Goal: Register for event/course

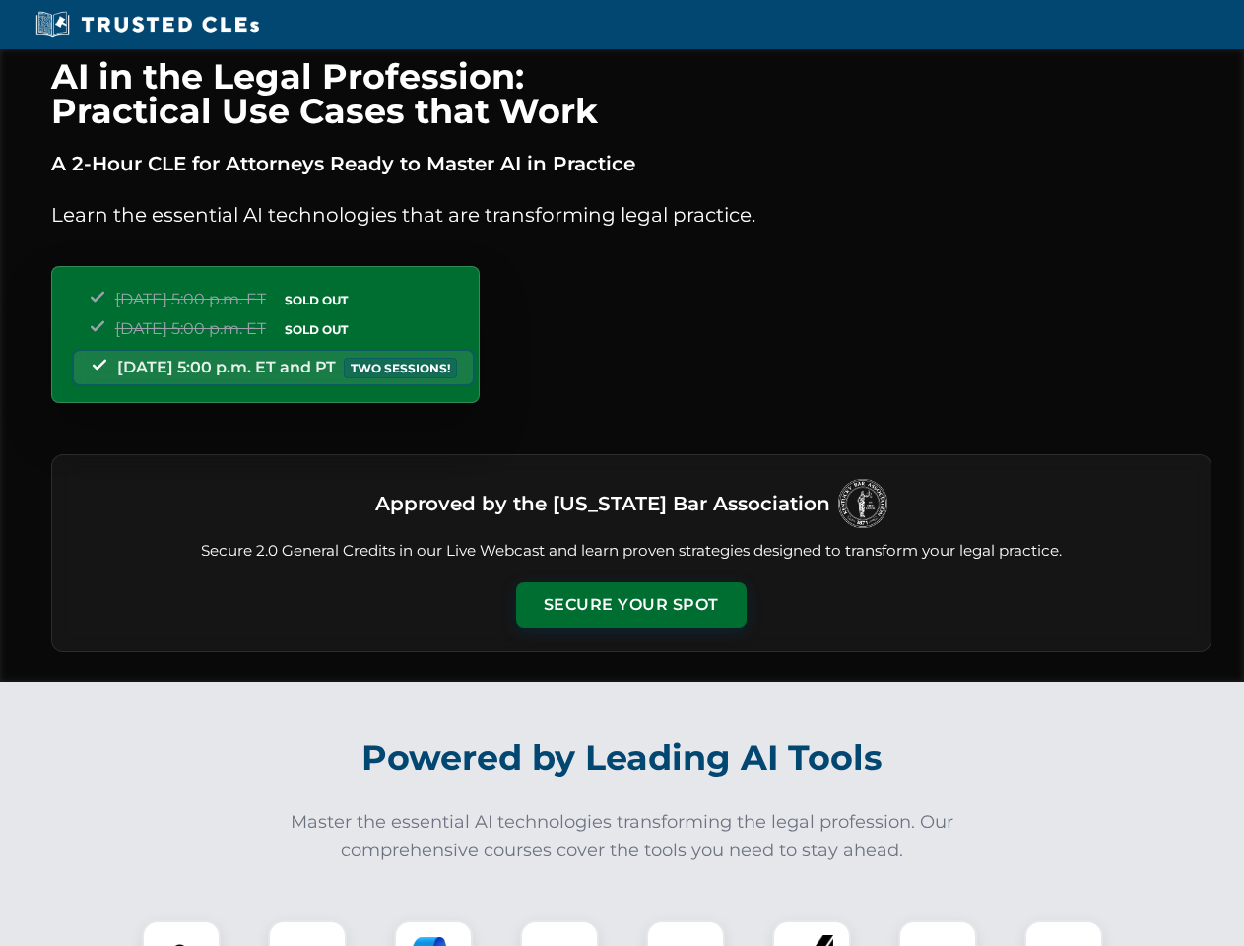
click at [631, 605] on button "Secure Your Spot" at bounding box center [631, 604] width 231 height 45
click at [181, 933] on img at bounding box center [181, 959] width 57 height 57
click at [307, 933] on div at bounding box center [307, 959] width 79 height 79
click at [434, 933] on div at bounding box center [433, 959] width 79 height 79
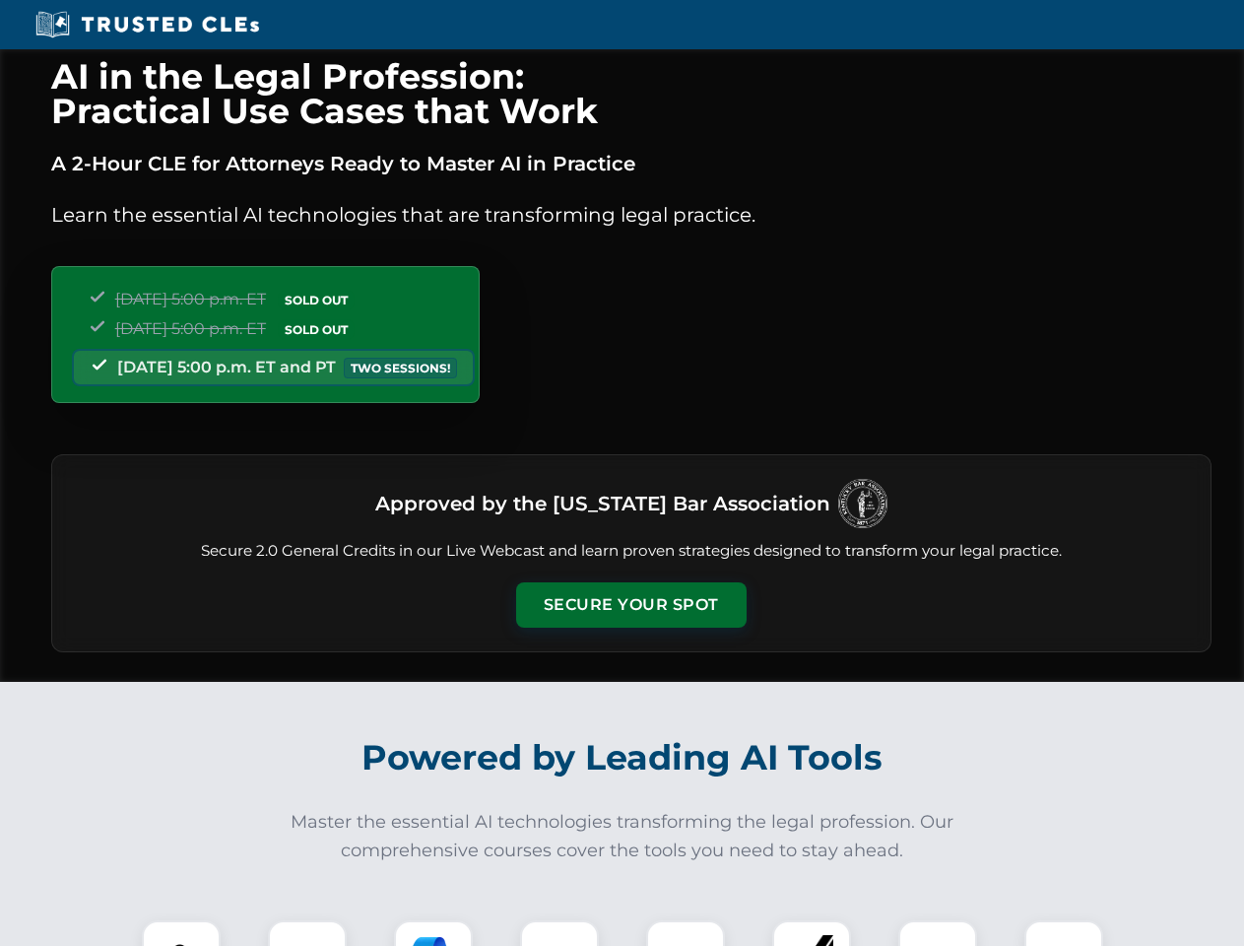
scroll to position [1709, 0]
